Goal: Task Accomplishment & Management: Use online tool/utility

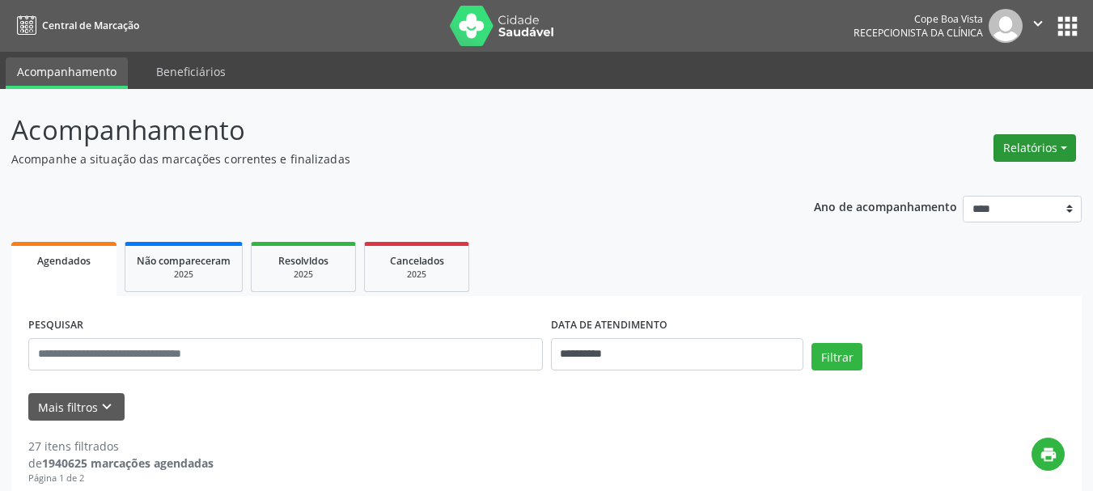
click at [1031, 151] on button "Relatórios" at bounding box center [1034, 148] width 83 height 28
click at [1017, 175] on link "Agendamentos" at bounding box center [990, 182] width 174 height 23
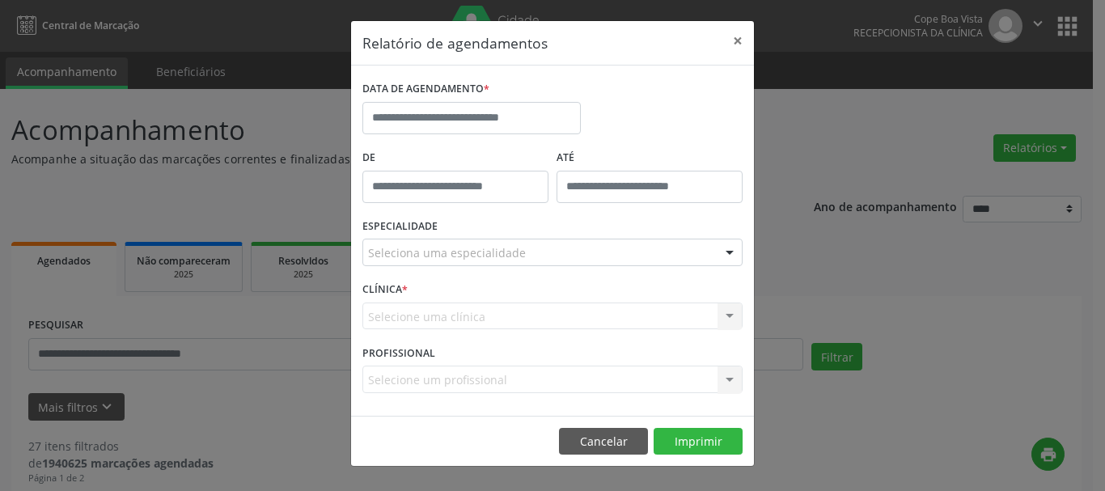
click at [626, 252] on div "Seleciona uma especialidade" at bounding box center [552, 253] width 380 height 28
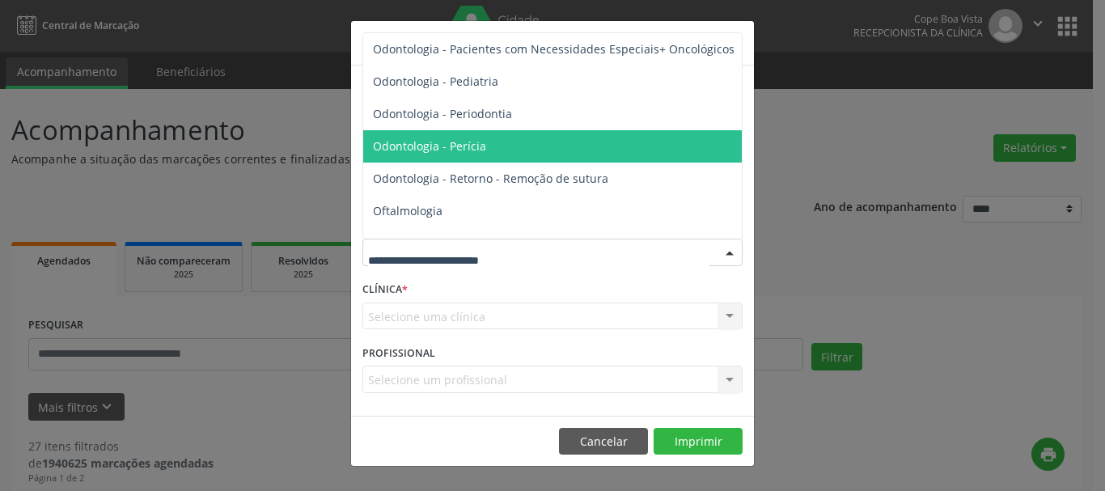
scroll to position [2184, 0]
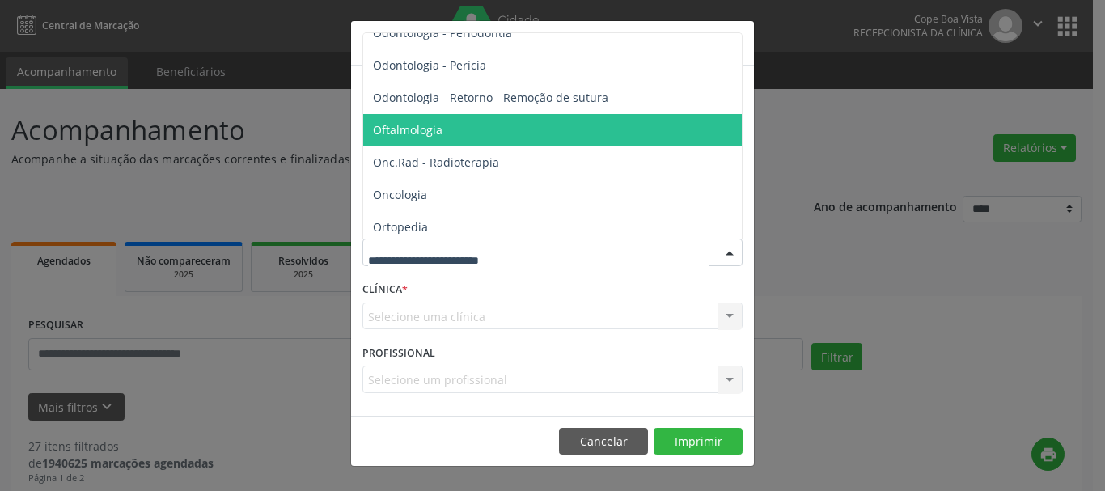
click at [462, 136] on span "Oftalmologia" at bounding box center [553, 130] width 381 height 32
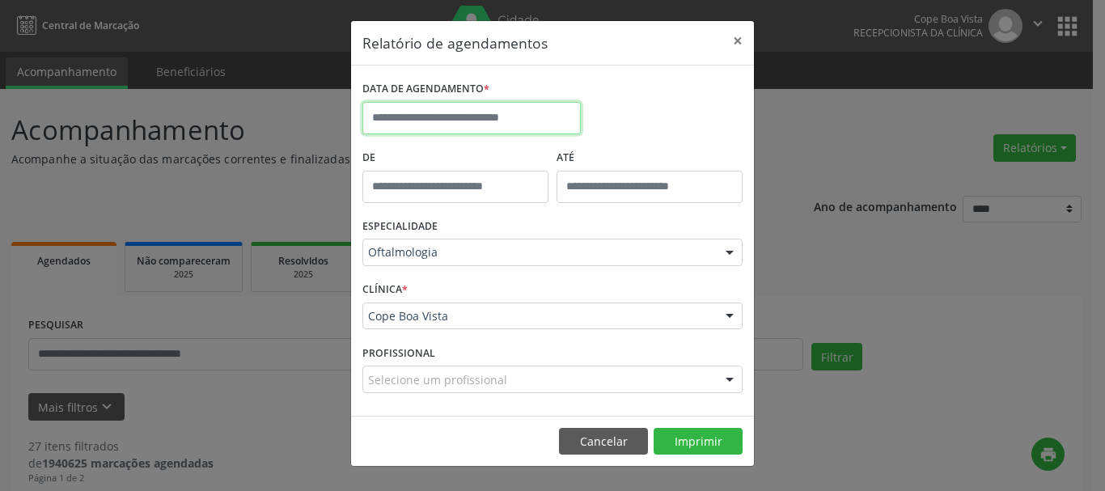
click at [534, 108] on input "text" at bounding box center [471, 118] width 218 height 32
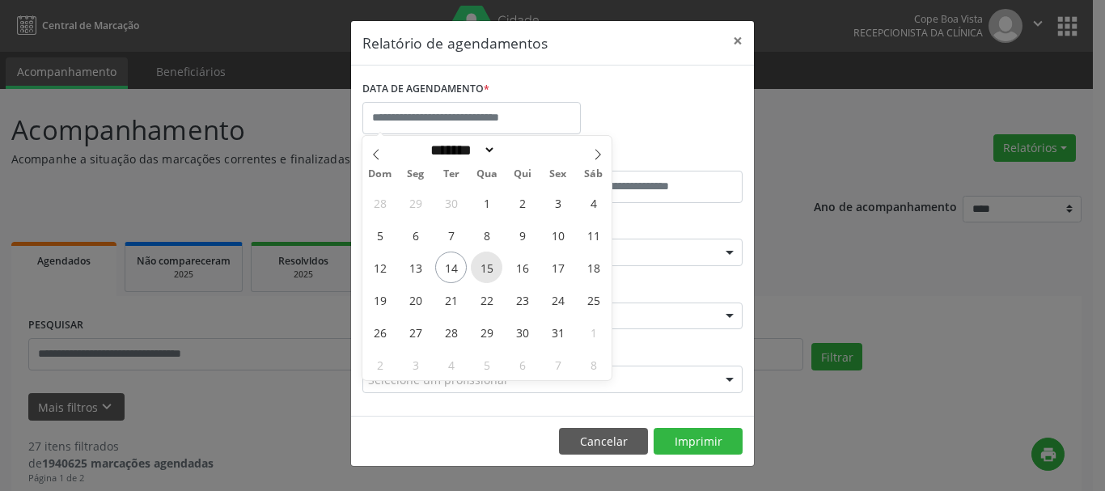
click at [489, 259] on span "15" at bounding box center [487, 268] width 32 height 32
type input "**********"
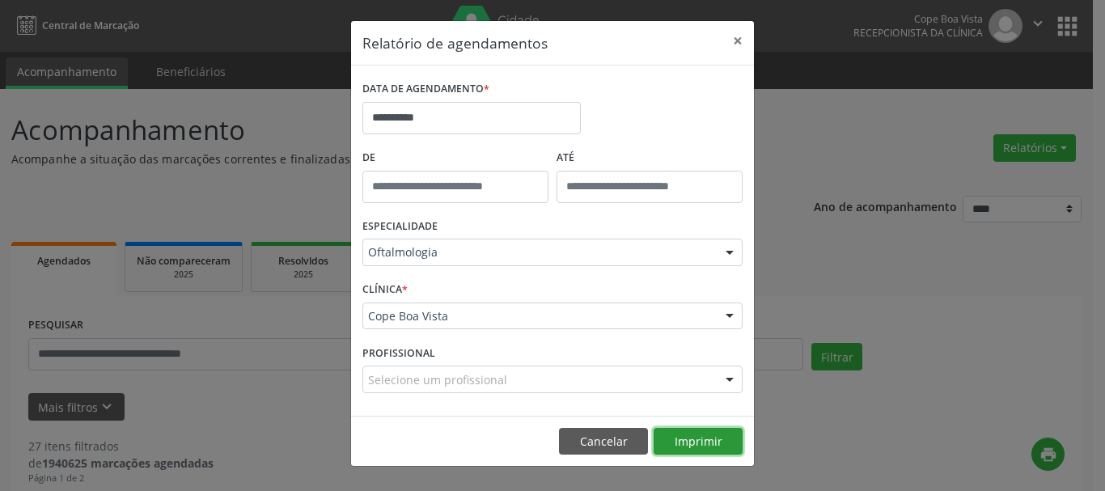
click at [715, 444] on button "Imprimir" at bounding box center [698, 442] width 89 height 28
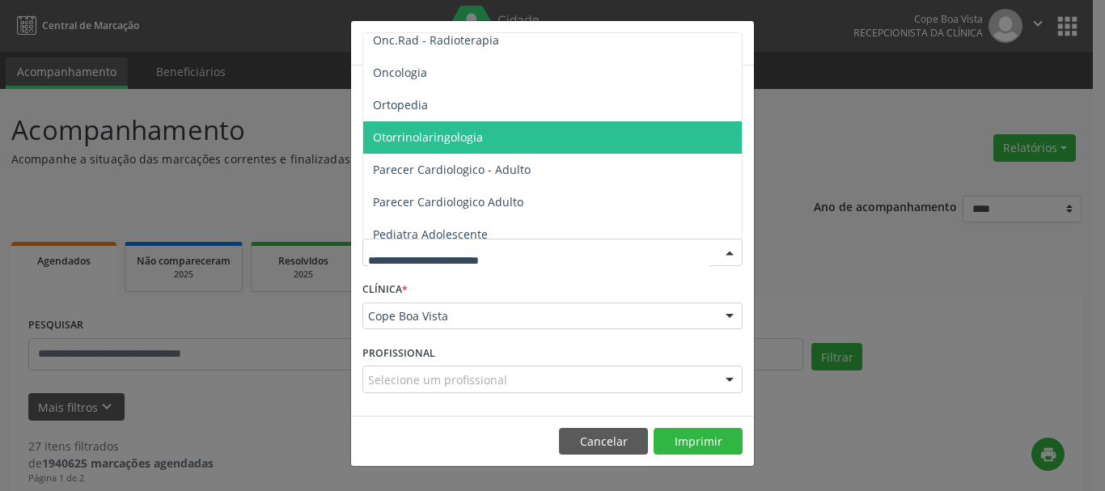
scroll to position [2346, 0]
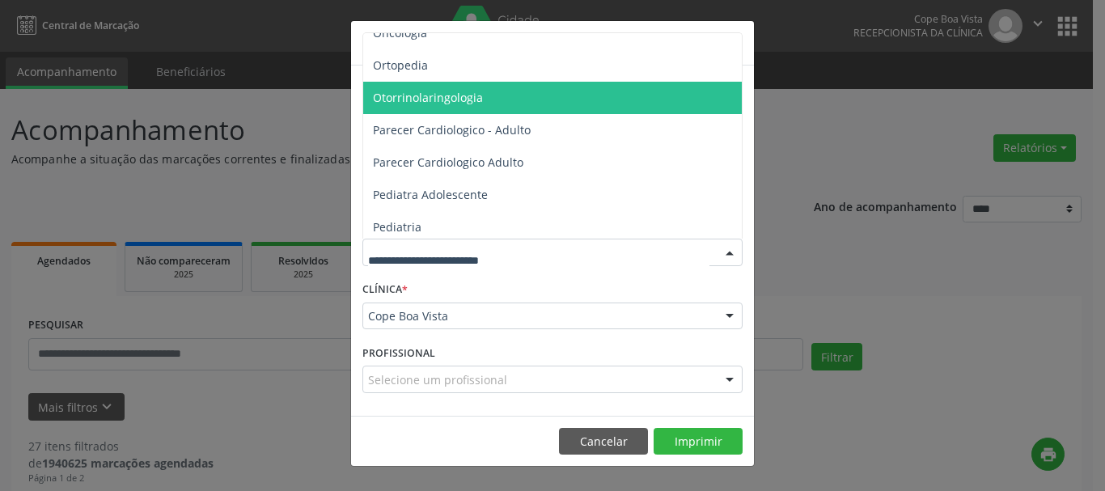
click at [514, 103] on span "Otorrinolaringologia" at bounding box center [553, 98] width 381 height 32
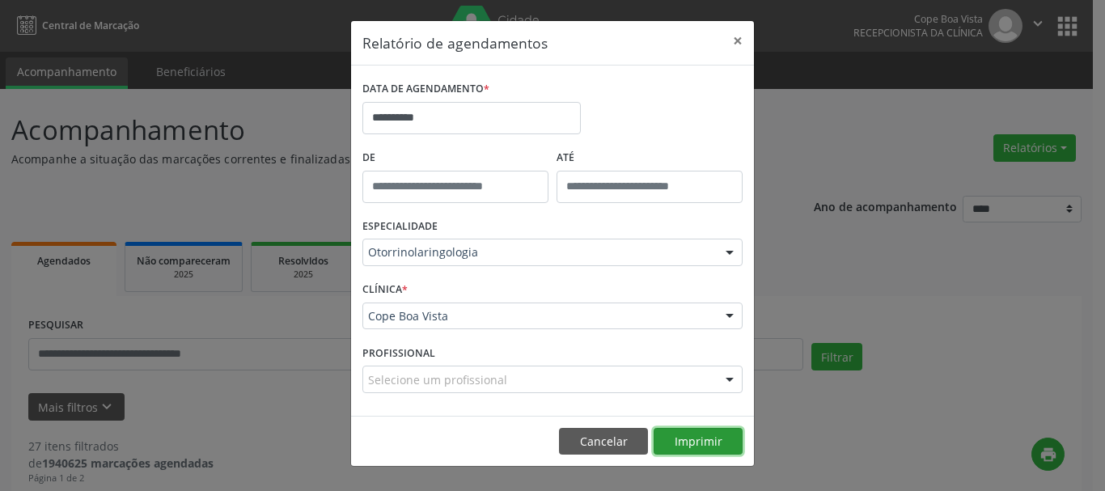
click at [708, 443] on button "Imprimir" at bounding box center [698, 442] width 89 height 28
